Goal: Communication & Community: Answer question/provide support

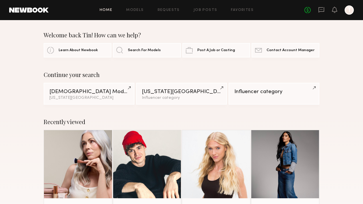
click at [338, 15] on header "Home Models Requests Job Posts Favorites Sign Out No fees up to $5,000 T" at bounding box center [181, 10] width 363 height 20
click at [334, 11] on icon at bounding box center [334, 9] width 5 height 4
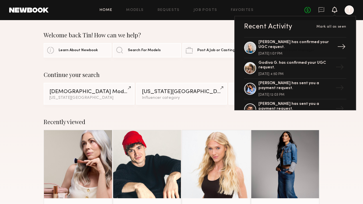
click at [325, 47] on div "[PERSON_NAME] has confirmed your UGC request." at bounding box center [296, 45] width 75 height 10
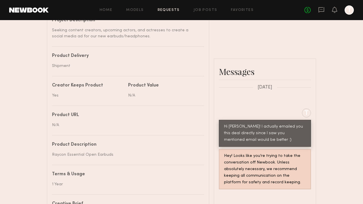
scroll to position [278, 0]
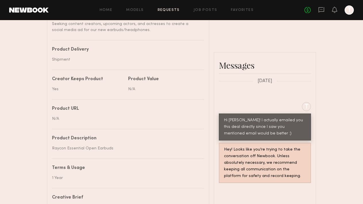
type textarea "**********"
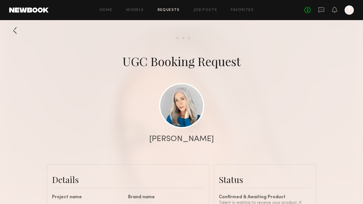
scroll to position [0, 0]
click at [336, 8] on icon at bounding box center [334, 9] width 5 height 4
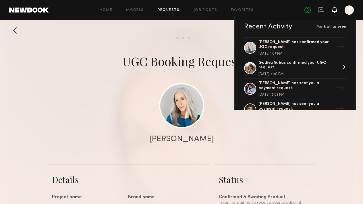
click at [308, 67] on div "Godiva G. has confirmed your UGC request." at bounding box center [296, 66] width 75 height 10
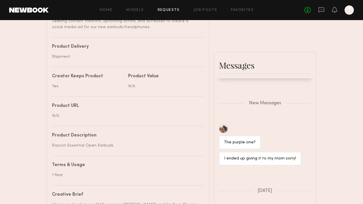
scroll to position [370, 0]
type textarea "**********"
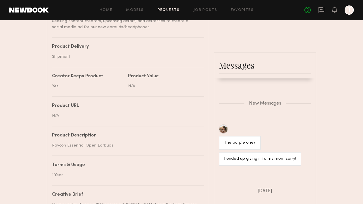
scroll to position [442, 0]
